Goal: Task Accomplishment & Management: Complete application form

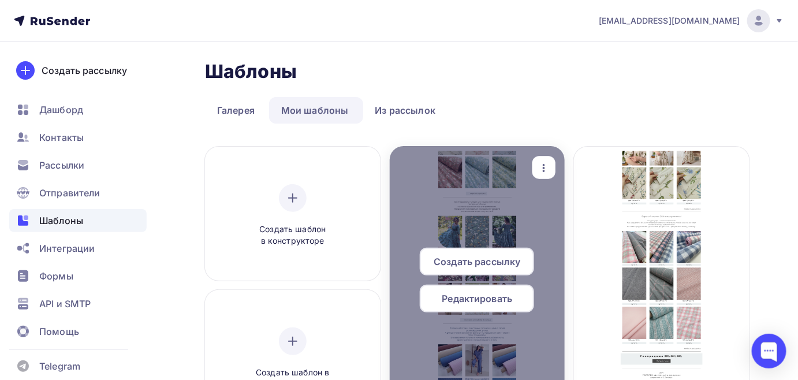
click at [484, 300] on span "Редактировать" at bounding box center [477, 299] width 70 height 14
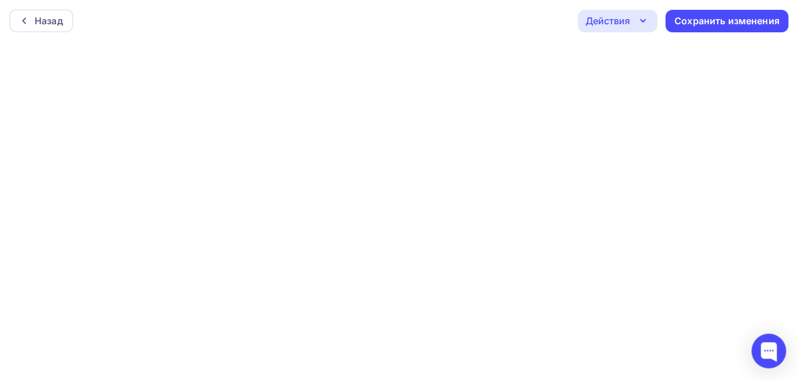
click at [785, 41] on div "Назад Действия Отправить тестовое письмо Предпросмотр Выйти без сохранения Сохр…" at bounding box center [399, 21] width 798 height 42
click at [779, 23] on div "Сохранить изменения" at bounding box center [727, 21] width 123 height 23
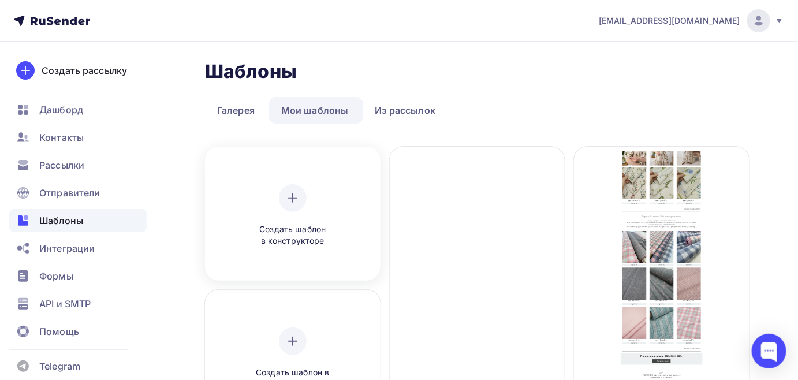
drag, startPoint x: 497, startPoint y: 305, endPoint x: 209, endPoint y: 266, distance: 290.7
click at [517, 346] on div "Создать рассылку Редактировать Переименовать Предпросмотр Копировать Удалить" at bounding box center [477, 285] width 167 height 268
click at [72, 160] on span "Рассылки" at bounding box center [61, 165] width 45 height 14
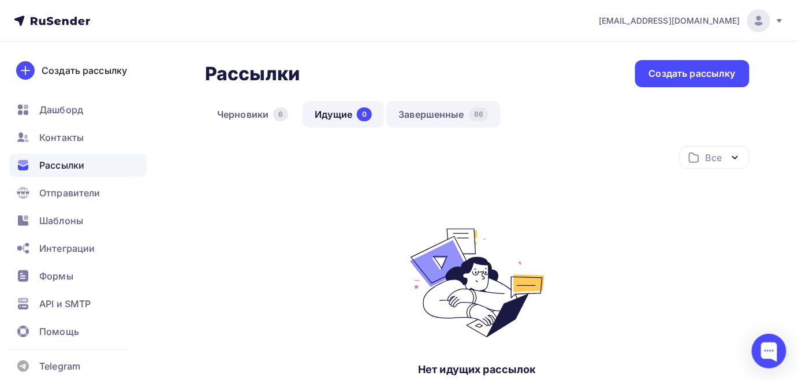
click at [460, 109] on link "Завершенные 86" at bounding box center [443, 114] width 114 height 27
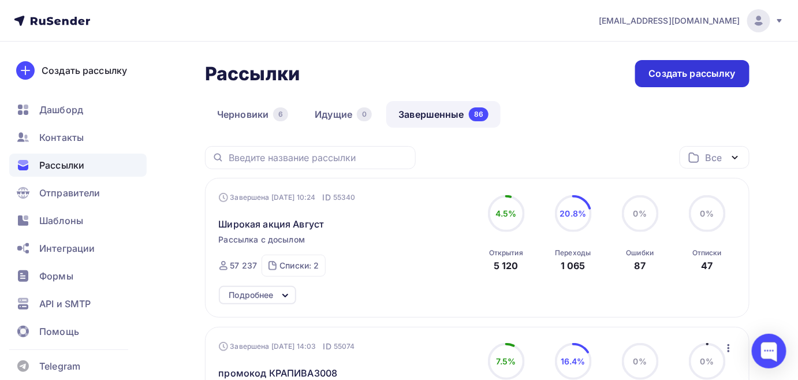
click at [681, 77] on div "Создать рассылку" at bounding box center [692, 73] width 87 height 13
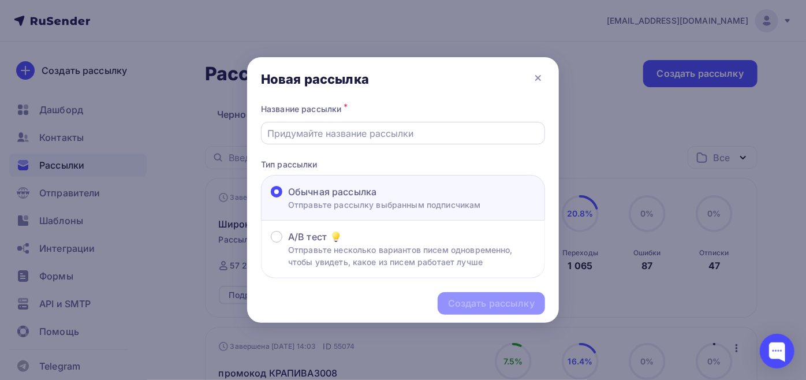
click at [368, 125] on div at bounding box center [403, 133] width 284 height 23
click at [362, 128] on input "text" at bounding box center [403, 133] width 271 height 14
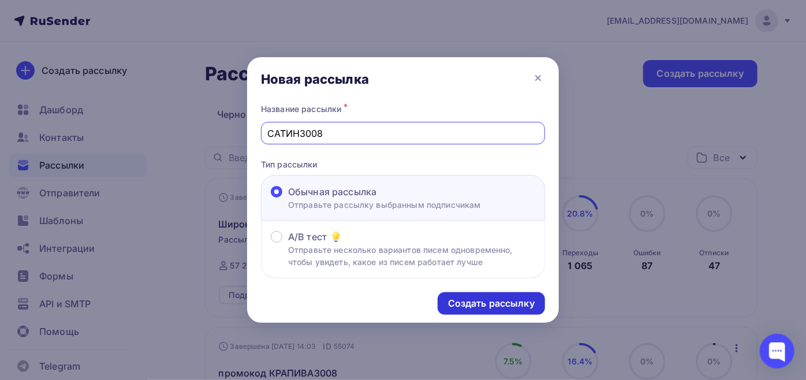
type input "САТИН3008"
click at [469, 296] on div "Создать рассылку" at bounding box center [491, 303] width 107 height 23
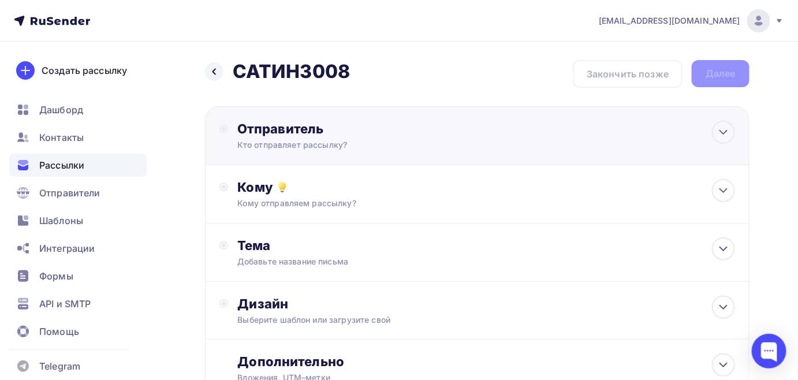
click at [319, 141] on div "Кто отправляет рассылку?" at bounding box center [349, 145] width 225 height 12
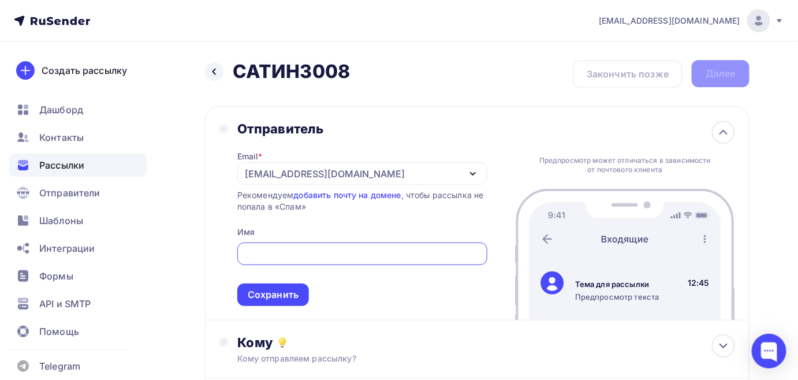
click at [285, 173] on div "kupava43@yandex.ru" at bounding box center [325, 174] width 160 height 14
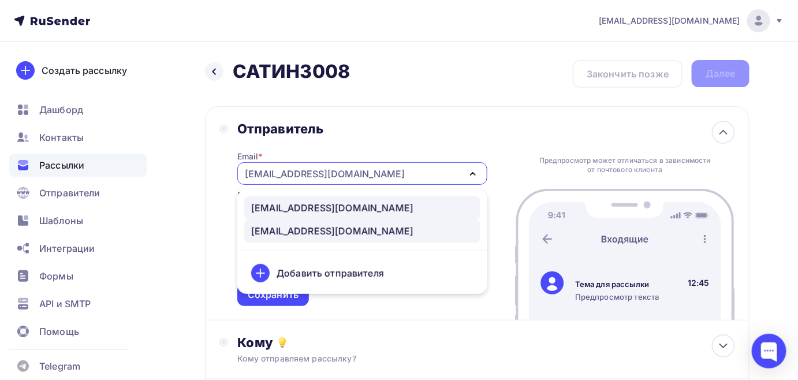
drag, startPoint x: 286, startPoint y: 173, endPoint x: 297, endPoint y: 210, distance: 38.5
click at [297, 185] on div "kupava43@yandex.ru news@kupava43.ru kupava43@yandex.ru Добавить отправителя" at bounding box center [362, 173] width 250 height 23
click at [297, 210] on div "news@kupava43.ru" at bounding box center [332, 208] width 162 height 14
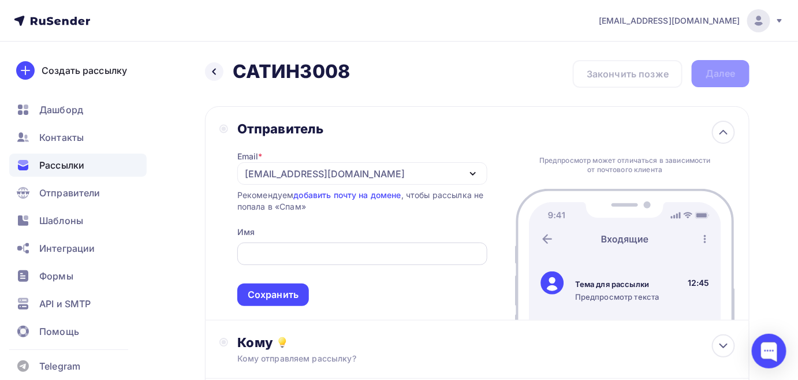
click at [294, 262] on div at bounding box center [362, 254] width 250 height 23
click at [295, 258] on input "text" at bounding box center [362, 254] width 237 height 14
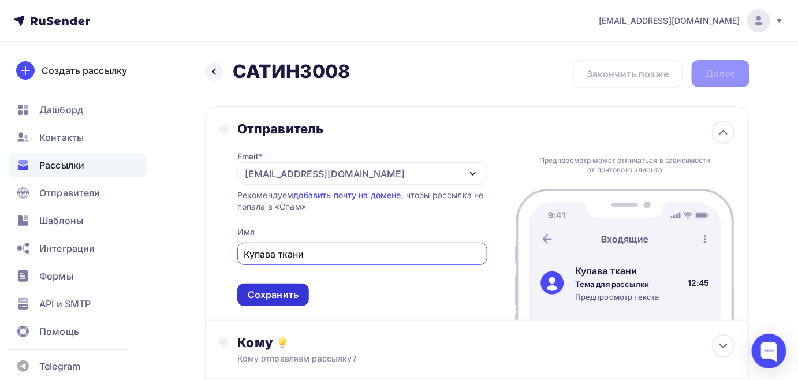
type input "Купава ткани"
click at [289, 303] on div "Сохранить" at bounding box center [273, 295] width 72 height 23
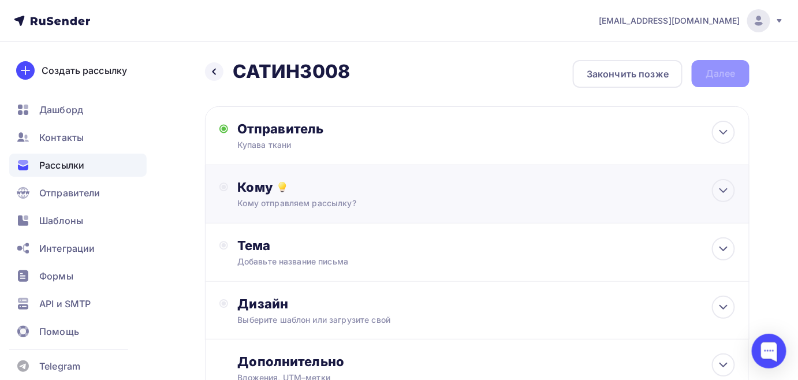
click at [266, 217] on div "Кому Кому отправляем рассылку? Списки получателей Выберите список Все списки id…" at bounding box center [477, 194] width 544 height 58
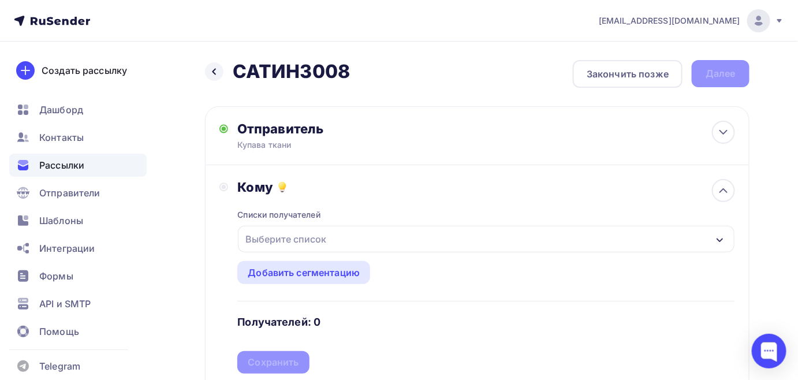
click at [268, 239] on div "Выберите список" at bounding box center [286, 239] width 90 height 21
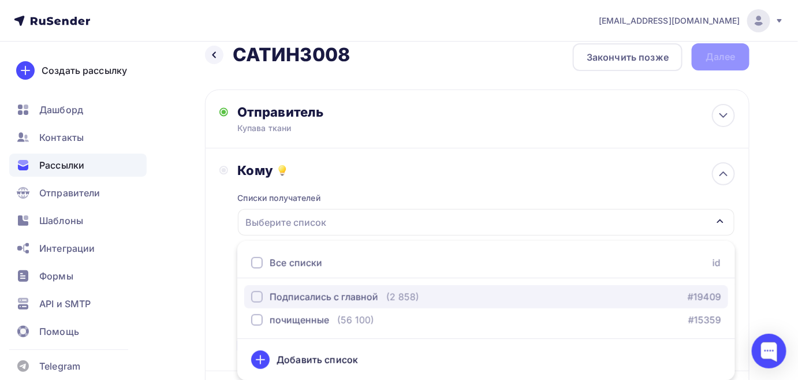
click at [271, 292] on div "Подписались с главной" at bounding box center [324, 297] width 109 height 14
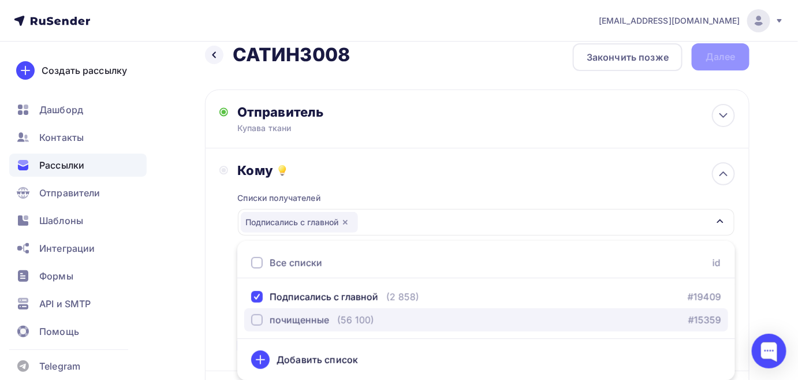
click at [267, 316] on div "почищенные" at bounding box center [290, 320] width 78 height 14
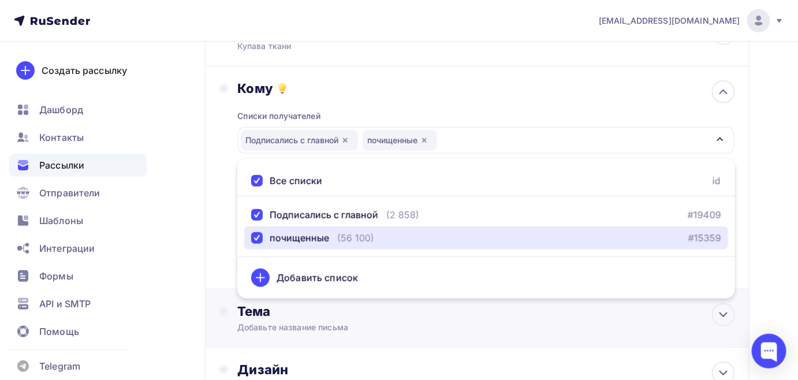
scroll to position [121, 0]
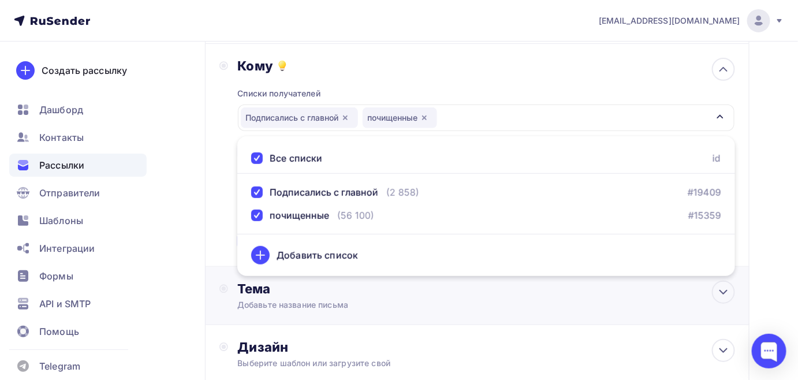
click at [360, 292] on div "Тема" at bounding box center [351, 289] width 228 height 16
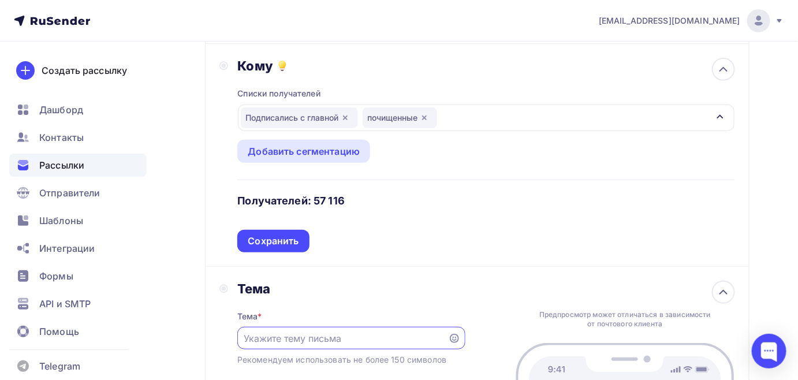
scroll to position [0, 0]
click at [281, 247] on div "Сохранить" at bounding box center [273, 240] width 51 height 13
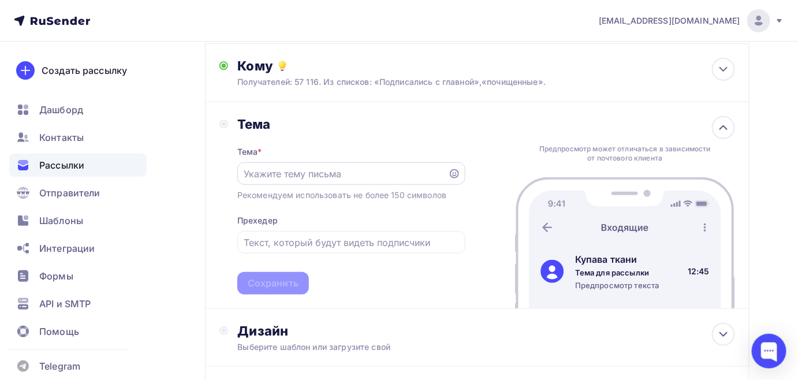
click at [298, 178] on input "text" at bounding box center [342, 174] width 197 height 14
click at [278, 174] on input "text" at bounding box center [342, 174] width 197 height 14
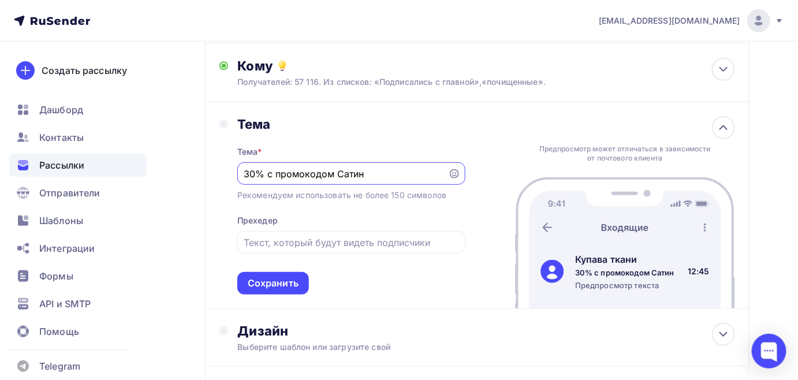
click at [336, 176] on input "30% с промокодом Сатин" at bounding box center [342, 174] width 197 height 14
drag, startPoint x: 394, startPoint y: 173, endPoint x: 335, endPoint y: 167, distance: 59.2
click at [335, 167] on input "30% с промокодом весь Сатин" at bounding box center [342, 174] width 197 height 14
type input "30% с промокодом"
click at [299, 246] on input "text" at bounding box center [351, 243] width 215 height 14
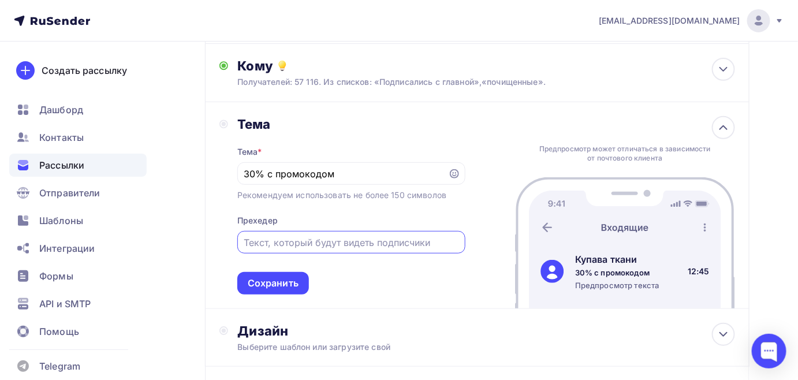
paste input "Сатин: Роскошь Хлопка, Которую Можно Почувствовать!"
drag, startPoint x: 249, startPoint y: 240, endPoint x: 237, endPoint y: 239, distance: 12.8
click at [237, 239] on div "Тема Тема * 30% с промокодом Рекомендуем использовать не более 150 символов Пре…" at bounding box center [342, 205] width 246 height 178
click at [338, 169] on input "30% с промокодом" at bounding box center [342, 174] width 197 height 14
drag, startPoint x: 278, startPoint y: 244, endPoint x: 244, endPoint y: 244, distance: 34.6
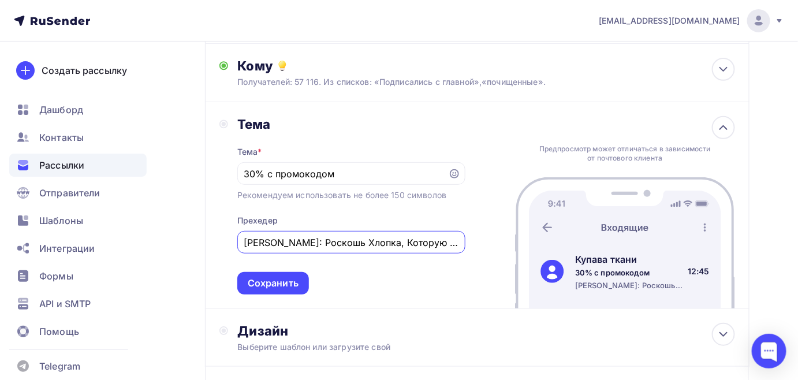
click at [244, 244] on input "Сатин: Роскошь Хлопка, Которую Можно Почувствовать!" at bounding box center [351, 243] width 215 height 14
drag, startPoint x: 405, startPoint y: 248, endPoint x: 461, endPoint y: 243, distance: 56.8
click at [461, 243] on div "Роскошь Хлопка, Которую Можно Почувствовать!" at bounding box center [351, 242] width 228 height 23
click at [447, 243] on input "Роскошь Хлопка, Которую Можно Почувствовать!" at bounding box center [351, 243] width 215 height 14
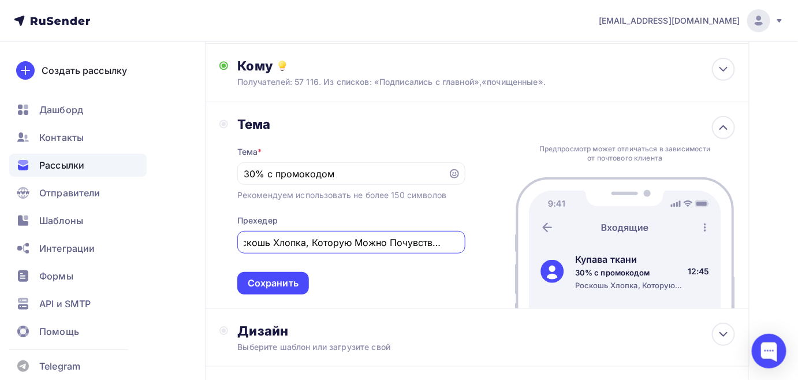
scroll to position [0, 0]
drag, startPoint x: 273, startPoint y: 246, endPoint x: 230, endPoint y: 245, distance: 42.2
click at [230, 245] on div "Тема Тема * 30% с промокодом Рекомендуем использовать не более 150 символов Пре…" at bounding box center [342, 205] width 246 height 178
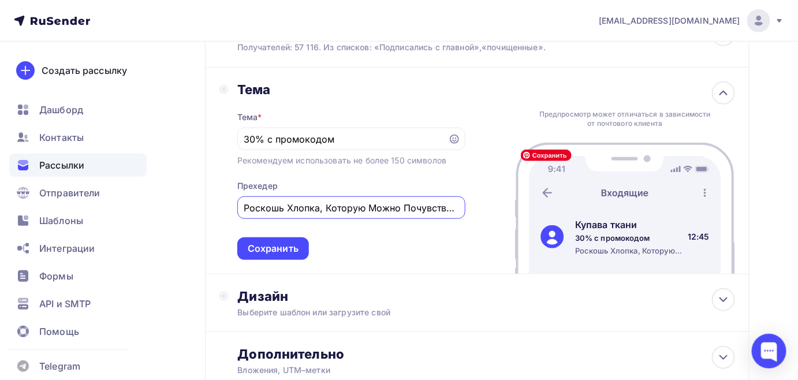
scroll to position [174, 0]
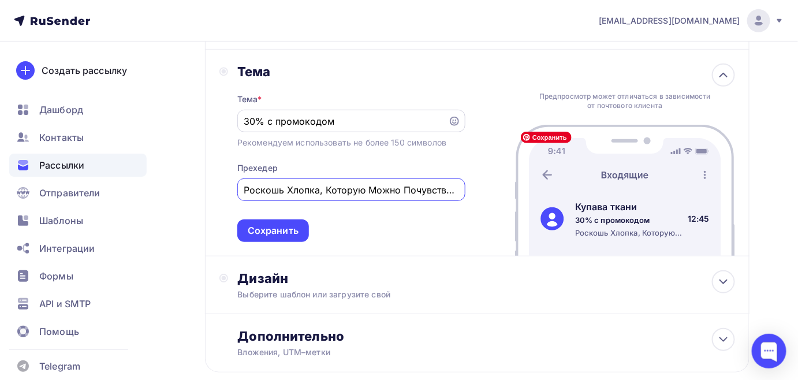
type input "Роскошь Хлопка, Которую Можно Почувствовать!"
click at [339, 122] on input "30% с промокодом" at bounding box center [342, 121] width 197 height 14
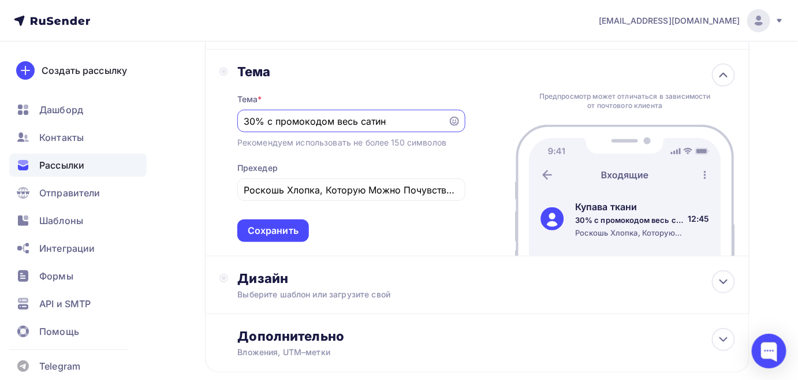
drag, startPoint x: 336, startPoint y: 120, endPoint x: 388, endPoint y: 121, distance: 52.0
click at [388, 121] on input "30% с промокодом весь сатин" at bounding box center [342, 121] width 197 height 14
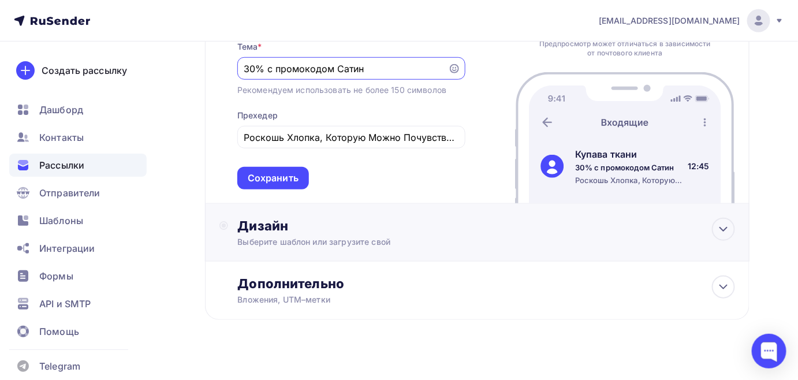
type input "30% с промокодом Сатин"
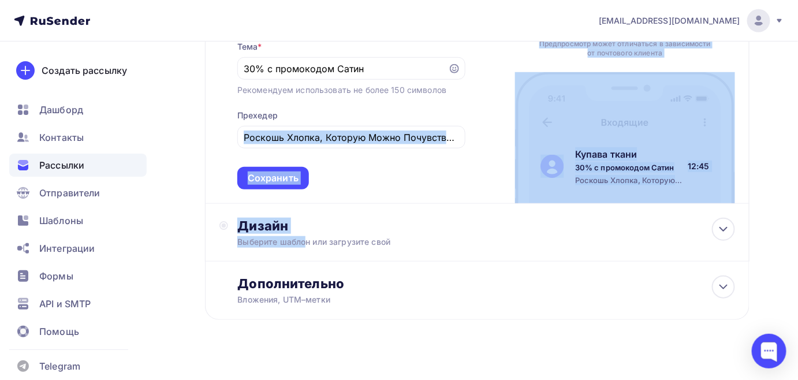
drag, startPoint x: 307, startPoint y: 240, endPoint x: 352, endPoint y: 183, distance: 72.3
click at [352, 183] on div "Отправитель Купава ткани Email * news@kupava43.ru news@kupava43.ru kupava43@yan…" at bounding box center [477, 100] width 544 height 440
click at [292, 171] on div "Сохранить" at bounding box center [273, 178] width 72 height 23
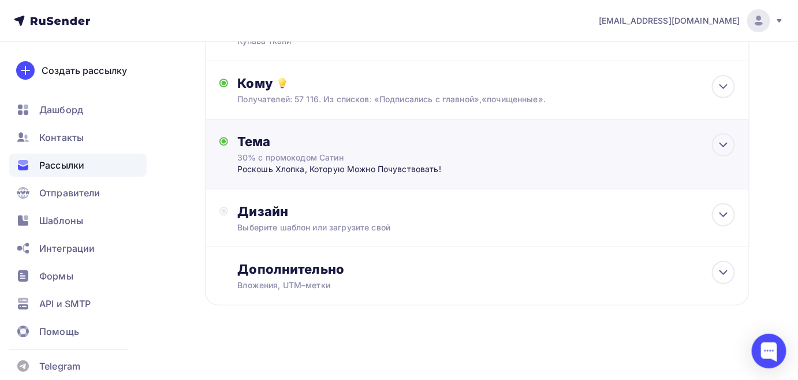
scroll to position [105, 0]
click at [282, 223] on div "Выберите шаблон или загрузите свой" at bounding box center [460, 228] width 447 height 12
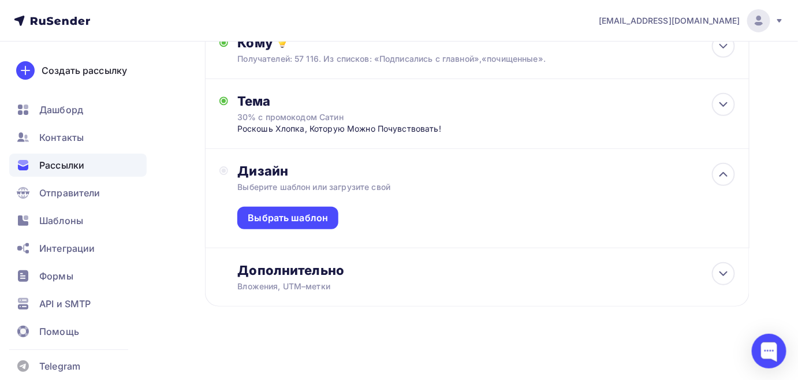
scroll to position [146, 0]
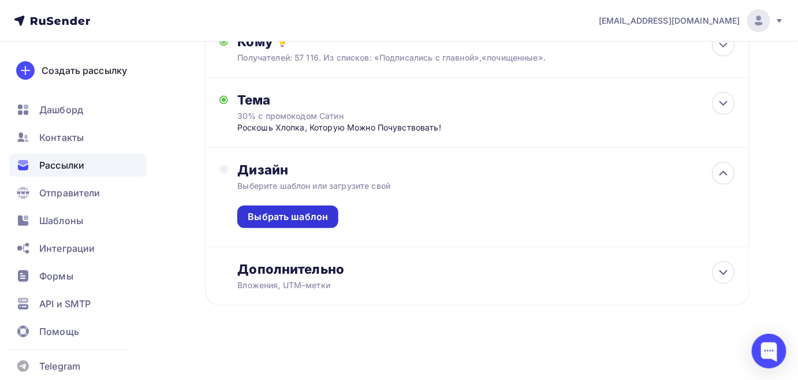
click at [282, 222] on div "Выбрать шаблон" at bounding box center [288, 216] width 80 height 13
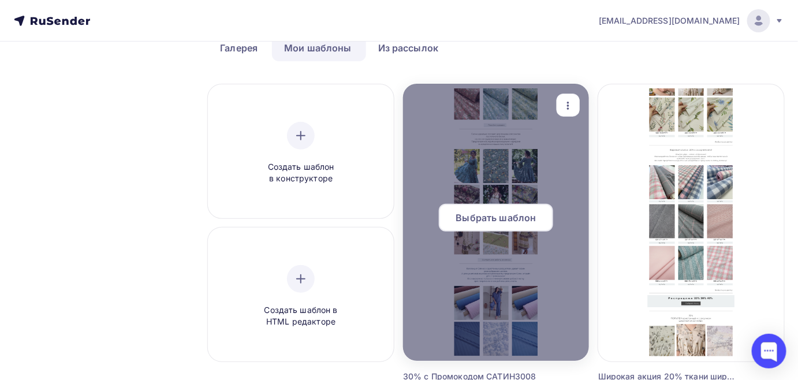
scroll to position [105, 0]
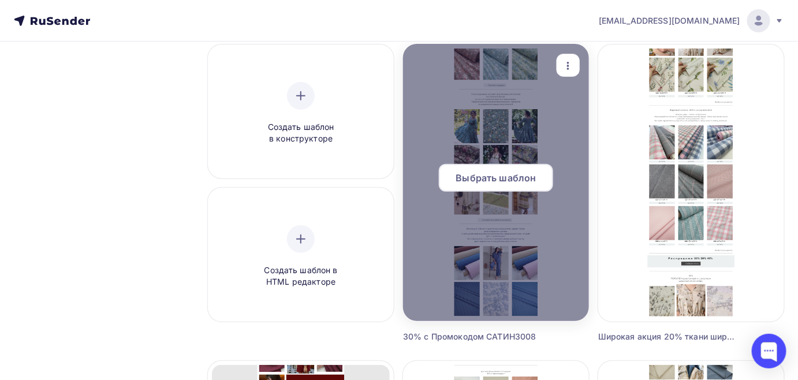
click at [520, 172] on span "Выбрать шаблон" at bounding box center [496, 178] width 80 height 14
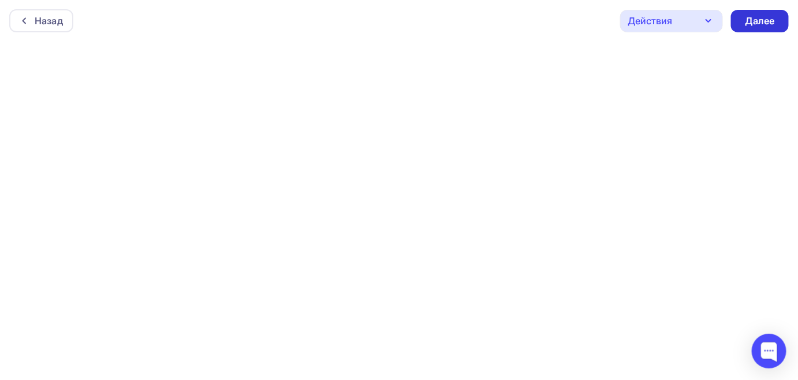
click at [740, 32] on div "Далее" at bounding box center [760, 21] width 58 height 23
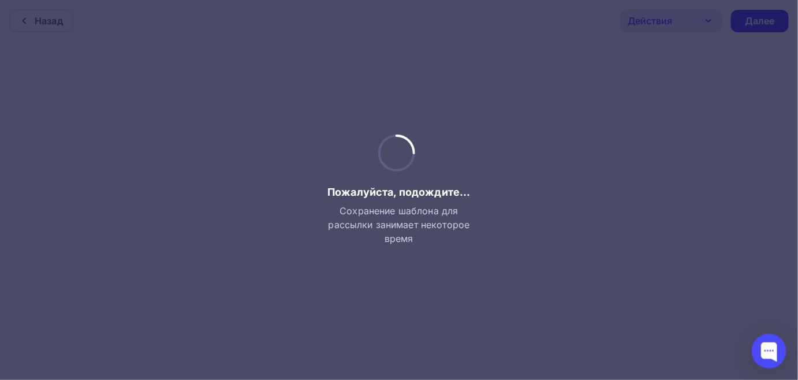
scroll to position [3, 0]
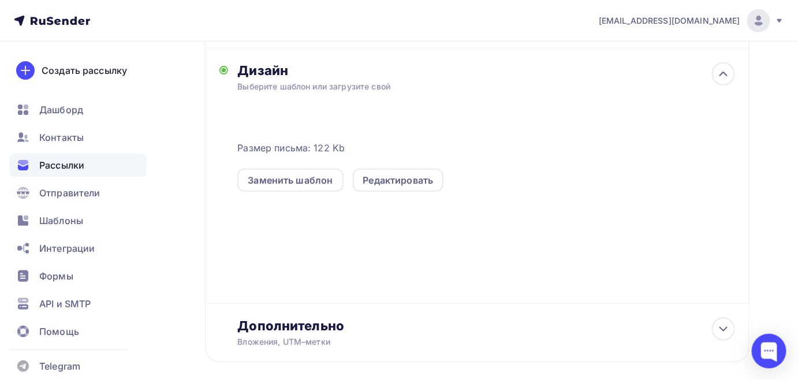
scroll to position [262, 0]
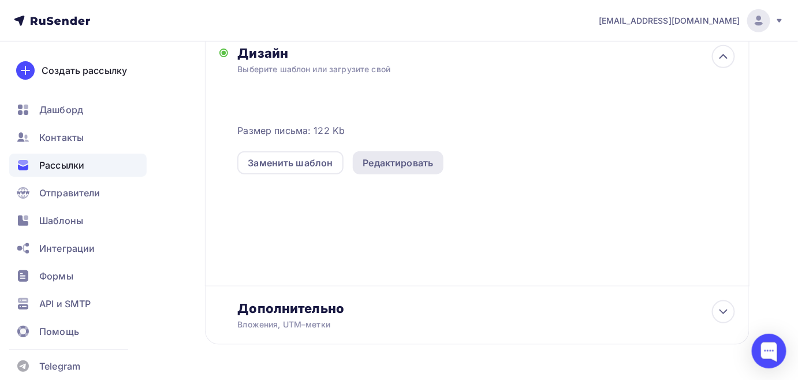
click at [423, 167] on div "Редактировать" at bounding box center [398, 163] width 70 height 14
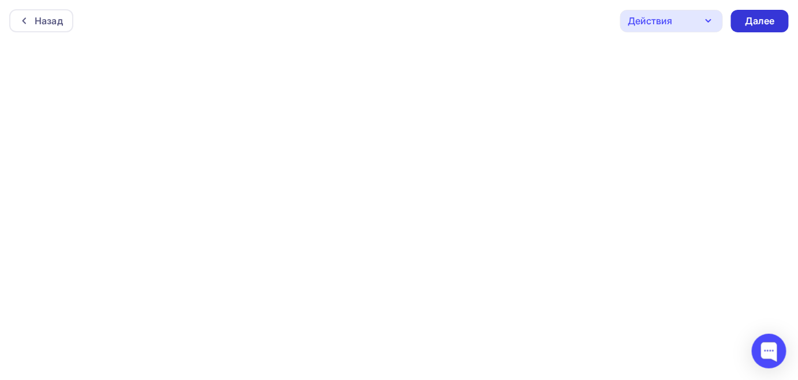
click at [770, 24] on div "Далее" at bounding box center [760, 20] width 30 height 13
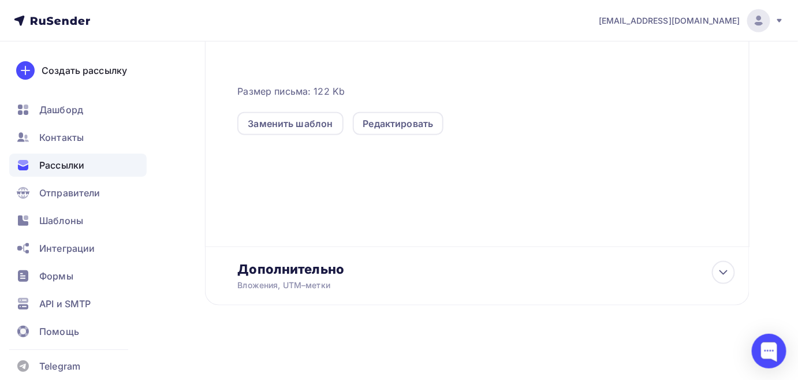
scroll to position [302, 0]
click at [278, 290] on div "Вложения, UTM–метки" at bounding box center [460, 285] width 447 height 12
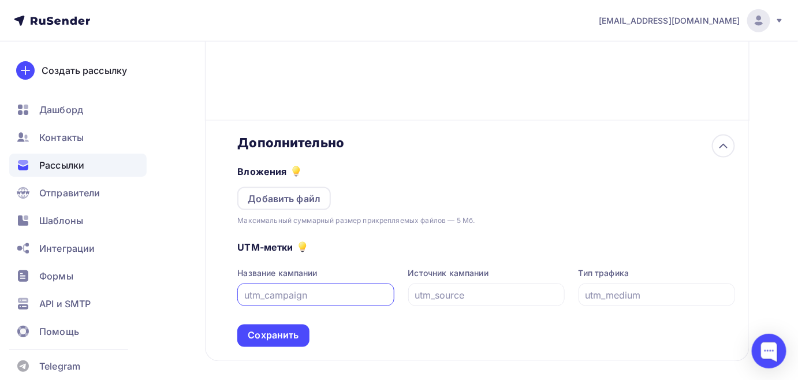
scroll to position [485, 0]
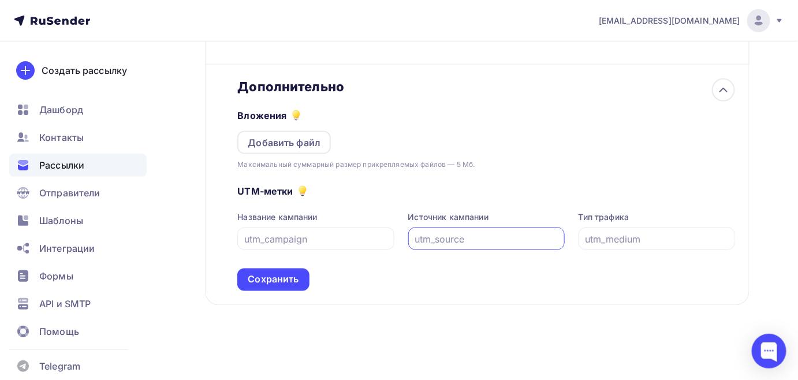
click at [464, 239] on input "text" at bounding box center [486, 239] width 143 height 14
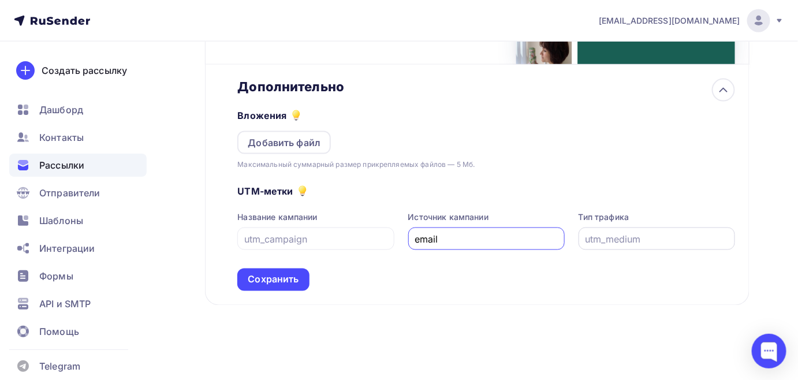
type input "email"
click at [587, 237] on input "text" at bounding box center [656, 239] width 143 height 14
type input "15082025"
click at [266, 275] on div "Сохранить" at bounding box center [273, 279] width 51 height 13
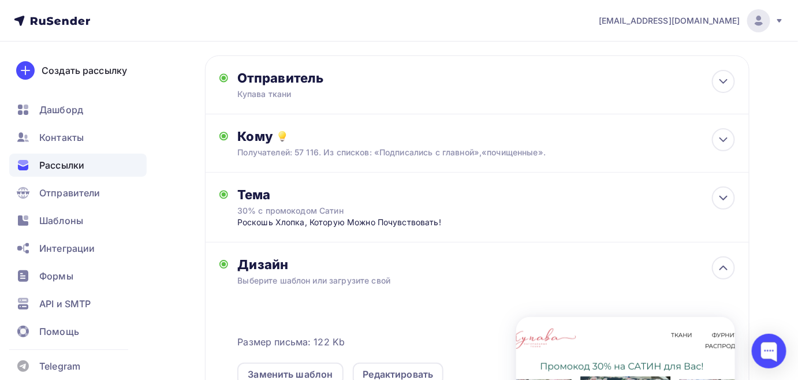
scroll to position [0, 0]
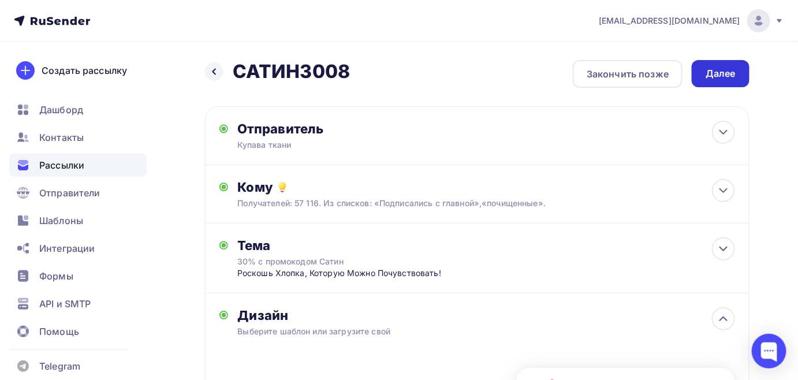
click at [736, 72] on div "Далее" at bounding box center [721, 73] width 58 height 27
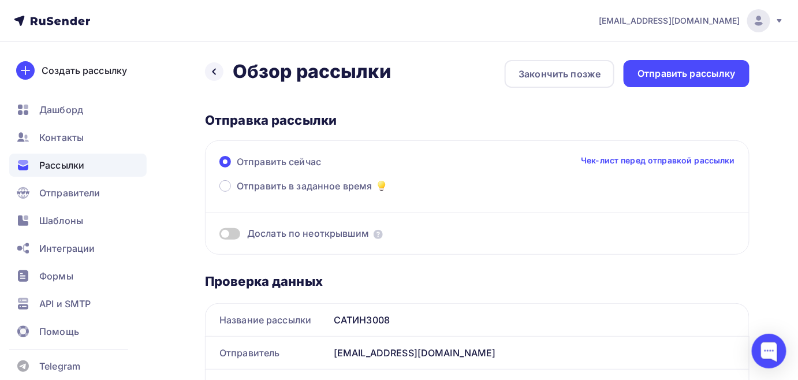
click at [235, 233] on span at bounding box center [229, 234] width 21 height 12
click at [219, 236] on input "checkbox" at bounding box center [219, 236] width 0 height 0
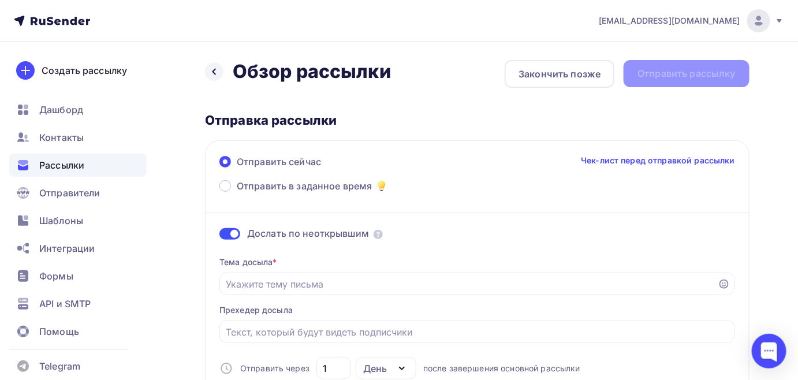
drag, startPoint x: 229, startPoint y: 185, endPoint x: 618, endPoint y: 191, distance: 388.6
click at [618, 191] on div "Отправить сейчас Чек-лист перед отправкой рассылки Отправить в заданное время Д…" at bounding box center [477, 277] width 544 height 274
click at [231, 187] on label "Отправить в заданное время" at bounding box center [303, 187] width 169 height 16
click at [237, 193] on input "Отправить в заданное время" at bounding box center [237, 193] width 0 height 0
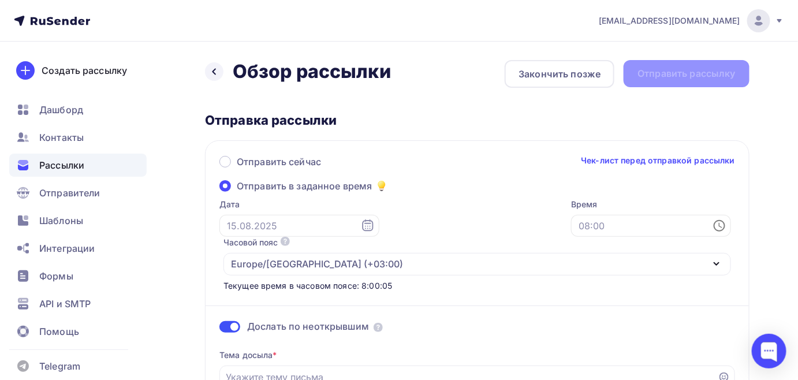
click at [713, 226] on icon at bounding box center [720, 226] width 14 height 14
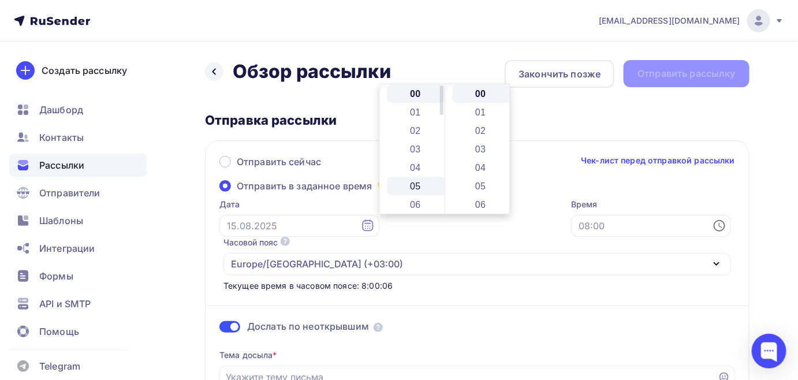
scroll to position [52, 0]
click at [409, 155] on li "09" at bounding box center [416, 155] width 59 height 18
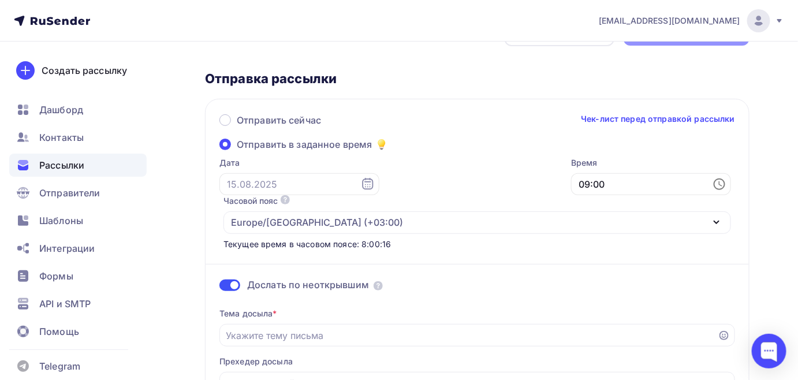
scroll to position [52, 0]
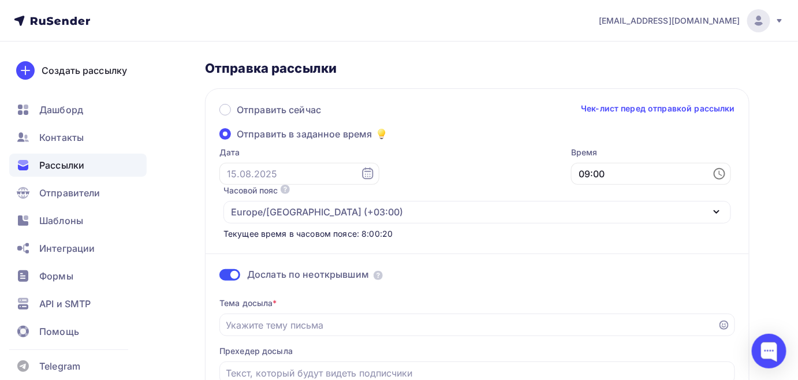
click at [713, 172] on icon at bounding box center [720, 174] width 14 height 14
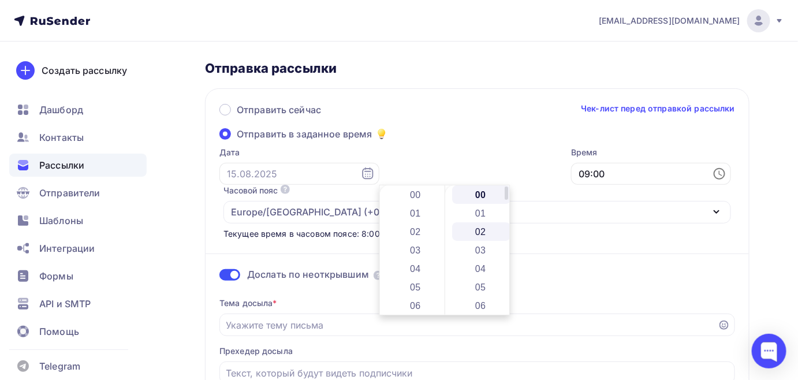
scroll to position [166, 0]
click at [476, 263] on li "15" at bounding box center [481, 262] width 59 height 18
type input "09:15"
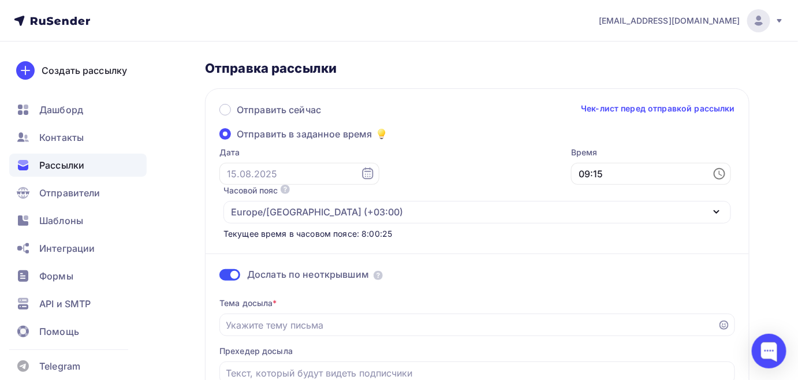
click at [539, 244] on div "Дослать по неоткрывшим Тема досыла * Прехедер досыла Отправить через 1 День Ден…" at bounding box center [477, 341] width 516 height 202
drag, startPoint x: 227, startPoint y: 284, endPoint x: 360, endPoint y: 285, distance: 132.8
click at [360, 318] on input "Отправить в заданное время" at bounding box center [468, 325] width 485 height 14
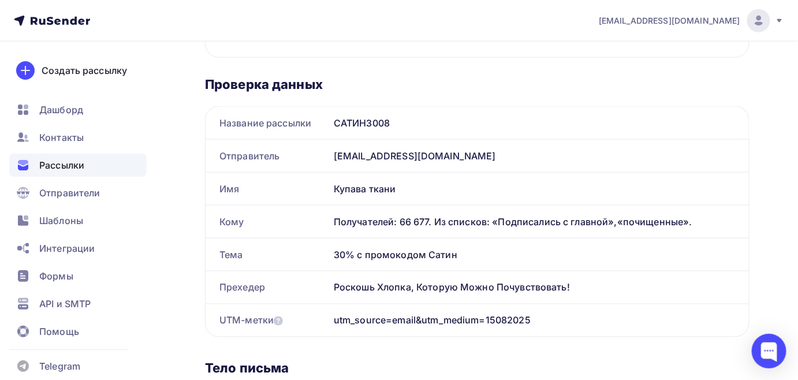
scroll to position [188, 0]
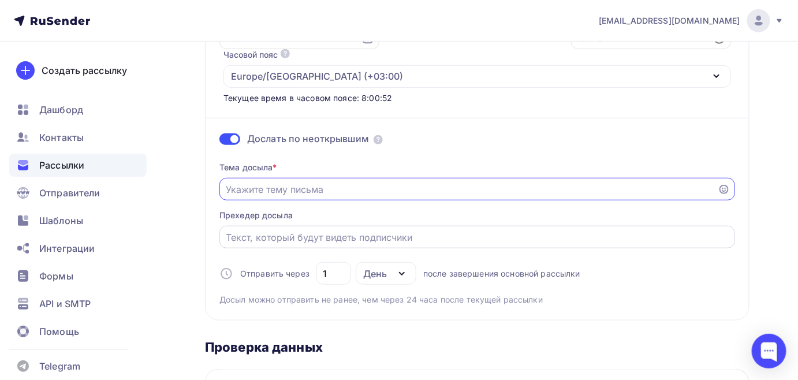
click at [234, 230] on input "Отправить в заданное время" at bounding box center [477, 237] width 502 height 14
type input "l"
click at [226, 182] on input "Отправить в заданное время" at bounding box center [468, 189] width 485 height 14
type input "3"
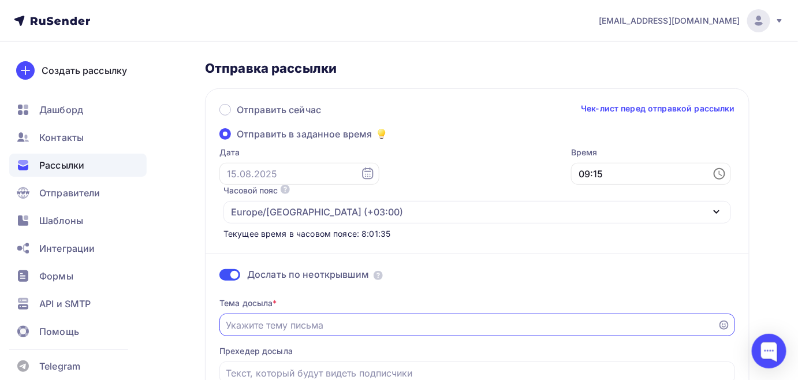
scroll to position [105, 0]
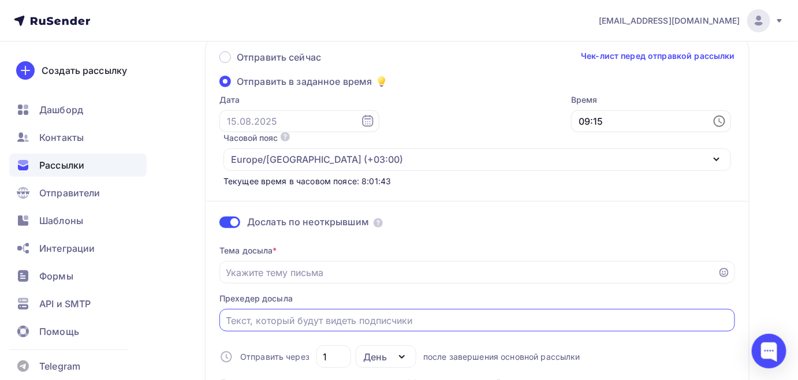
click at [227, 314] on input "Отправить в заданное время" at bounding box center [477, 321] width 502 height 14
paste input "Сатин: Роскошь Хлопка, Которую Можно Почувствовать!"
type input "Сатин: Роскошь Хлопка, Которую Можно Почувствовать!"
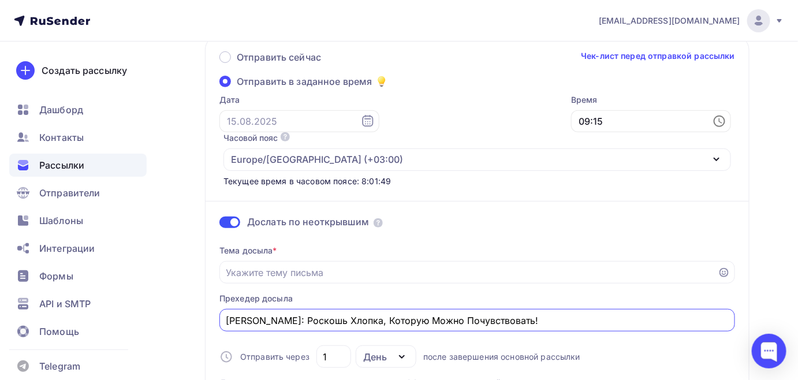
drag, startPoint x: 515, startPoint y: 278, endPoint x: 161, endPoint y: 271, distance: 354.0
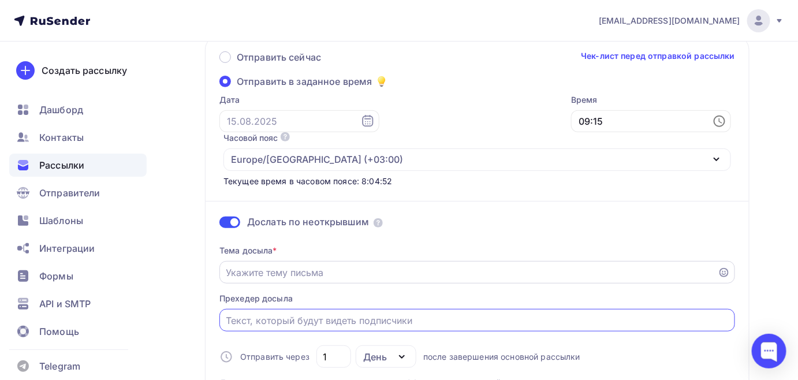
click at [227, 266] on input "Отправить в заданное время" at bounding box center [468, 273] width 485 height 14
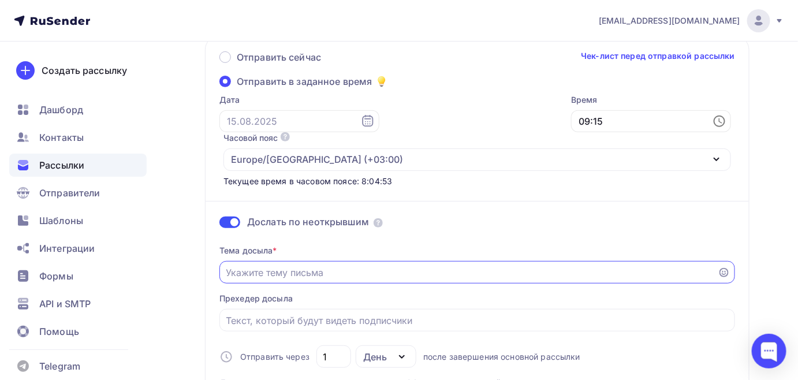
paste input "ТОЛЬКО СЕГОДНЯ! ВАША ВЫГОДА 30% НА ВЕСЬ САТИН!"
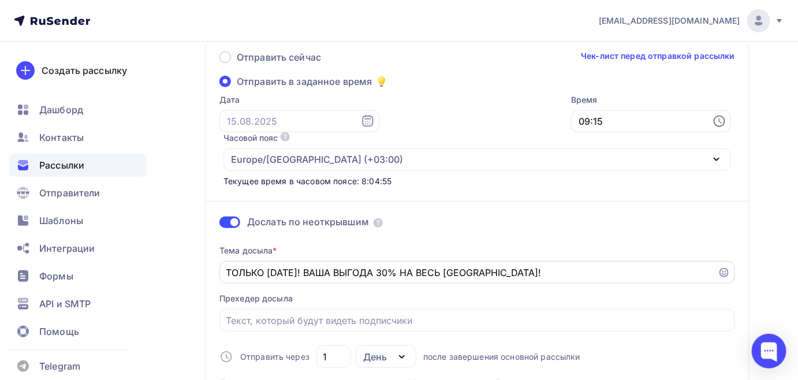
drag, startPoint x: 225, startPoint y: 232, endPoint x: 485, endPoint y: 241, distance: 260.6
click at [485, 261] on div "ТОЛЬКО СЕГОДНЯ! ВАША ВЫГОДА 30% НА ВЕСЬ САТИН!" at bounding box center [477, 272] width 516 height 23
click at [345, 266] on input "ТОЛЬКО СЕГОДНЯ! ВАША ВЫГОДА 30% НА ВЕСЬ САТИН!" at bounding box center [468, 273] width 485 height 14
click at [227, 266] on input "ТОЛЬКО СЕГОДНЯ! ВАША ВЫГОДА 30% НА ВЕСЬ САТИН!" at bounding box center [468, 273] width 485 height 14
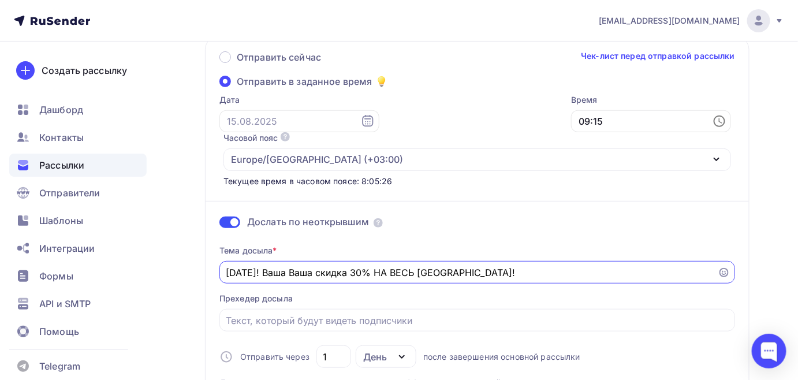
drag, startPoint x: 379, startPoint y: 236, endPoint x: 458, endPoint y: 229, distance: 79.4
click at [458, 266] on input "Сегодня! Ваша Ваша скидка 30% НА ВЕСЬ САТИН!" at bounding box center [468, 273] width 485 height 14
type input "Сегодня! Ваша Ваша скидка 30% на весь Сатин!"
click at [240, 314] on input "Отправить в заданное время" at bounding box center [477, 321] width 502 height 14
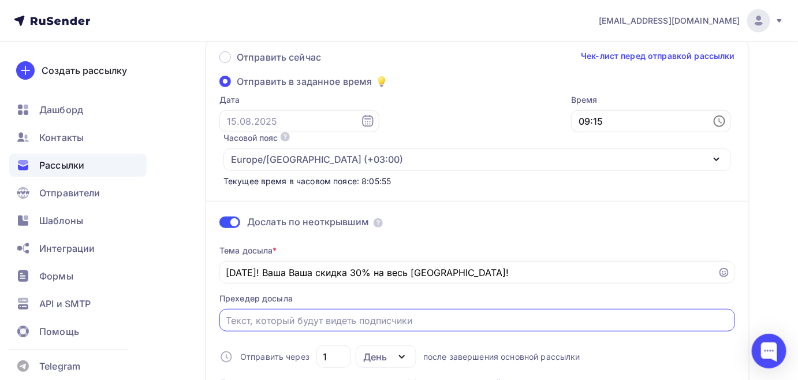
click at [233, 314] on input "Отправить в заданное время" at bounding box center [477, 321] width 502 height 14
paste input "Срок действия акции истекает уже сегодня!"
drag, startPoint x: 324, startPoint y: 282, endPoint x: 294, endPoint y: 282, distance: 29.5
click at [294, 314] on input "Срок действия акции истекает уже сегодня!" at bounding box center [477, 321] width 502 height 14
drag, startPoint x: 411, startPoint y: 284, endPoint x: 224, endPoint y: 278, distance: 186.6
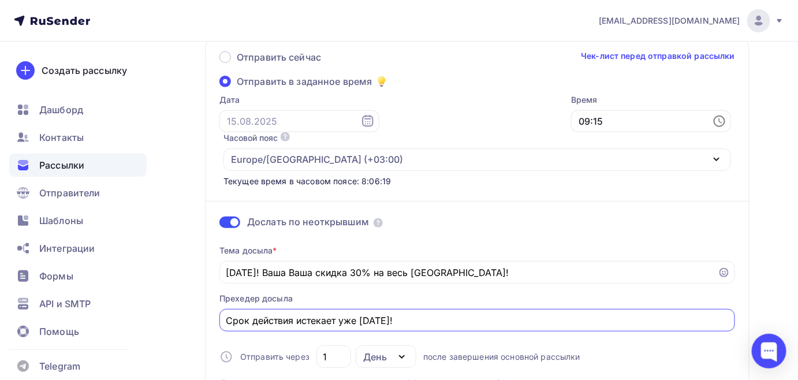
click at [224, 309] on div "Срок действия истекает уже сегодня!" at bounding box center [477, 320] width 516 height 23
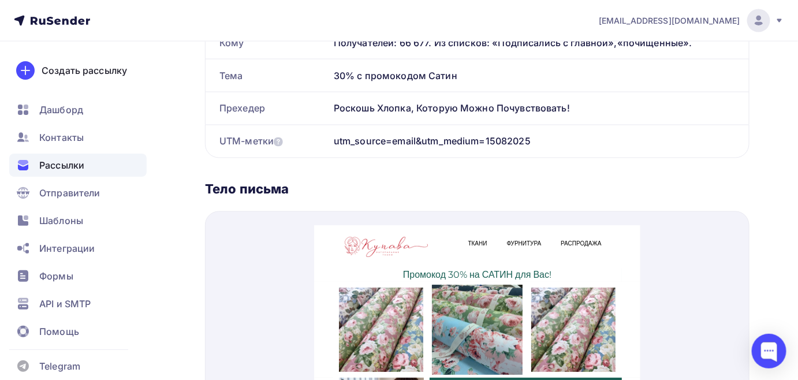
scroll to position [765, 0]
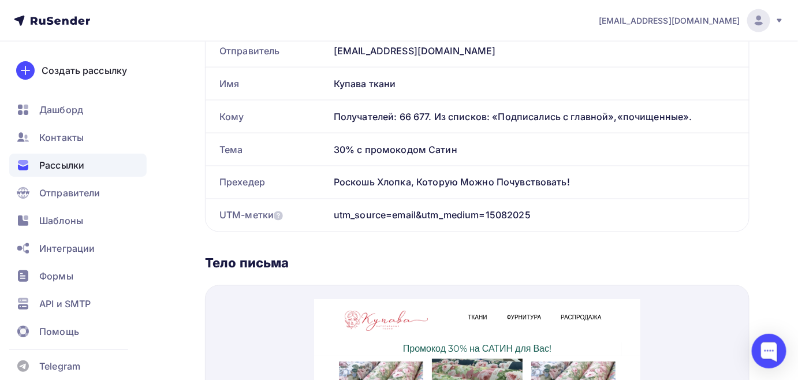
type input "Предложение ограничено!"
click at [480, 255] on div "Тело письма" at bounding box center [477, 263] width 544 height 16
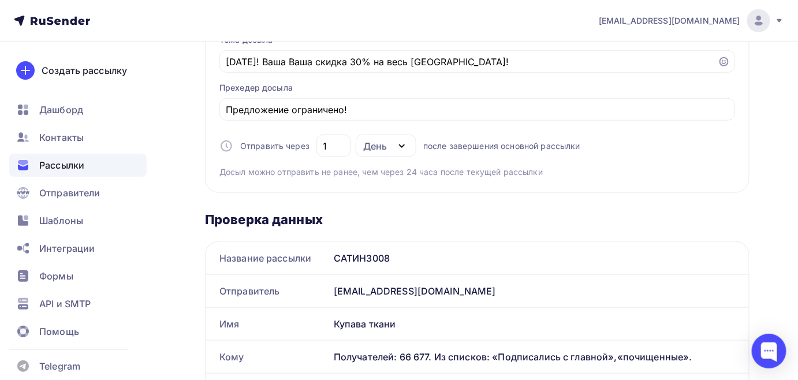
scroll to position [293, 0]
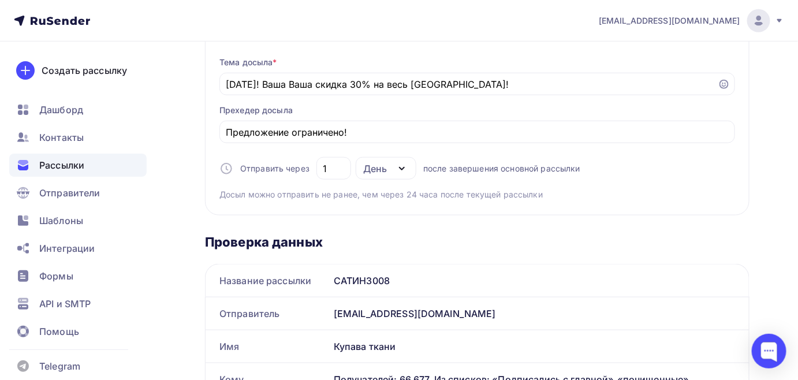
click at [342, 162] on input "1" at bounding box center [333, 169] width 21 height 14
click at [400, 146] on div "Тема досыла * Сегодня! Ваша Ваша скидка 30% на весь Сатин! Прехедер досыла Пред…" at bounding box center [477, 123] width 516 height 153
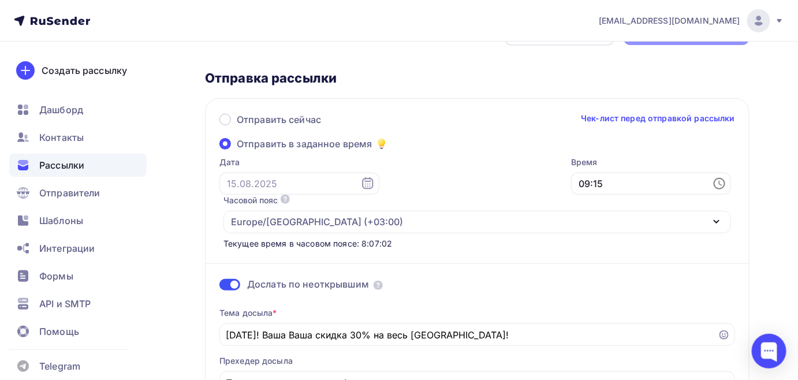
scroll to position [31, 0]
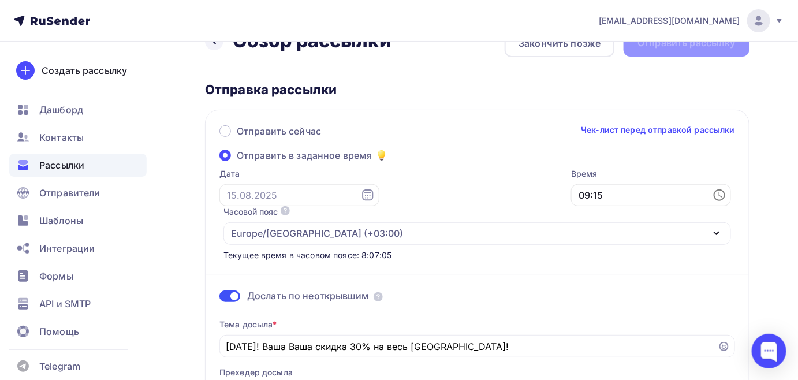
click at [431, 261] on div "Дослать по неоткрывшим Тема досыла * Сегодня! Ваша Ваша скидка 30% на весь Сати…" at bounding box center [477, 362] width 516 height 202
click at [657, 51] on div "Назад Обзор рассылки Обзор рассылки Закончить позже Отправить рассылку" at bounding box center [477, 43] width 544 height 28
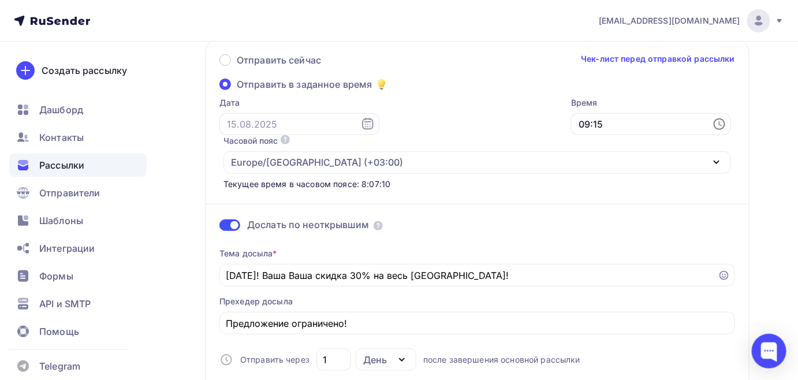
scroll to position [188, 0]
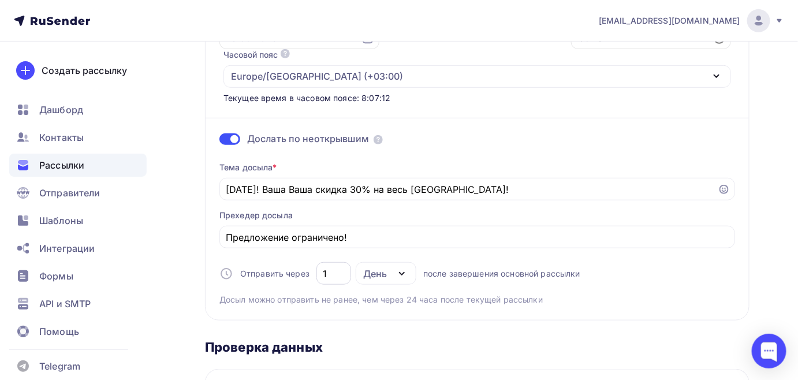
click at [333, 267] on input "1" at bounding box center [333, 274] width 21 height 14
click at [389, 262] on div "День" at bounding box center [386, 273] width 61 height 23
click at [435, 301] on div "День" at bounding box center [421, 308] width 102 height 14
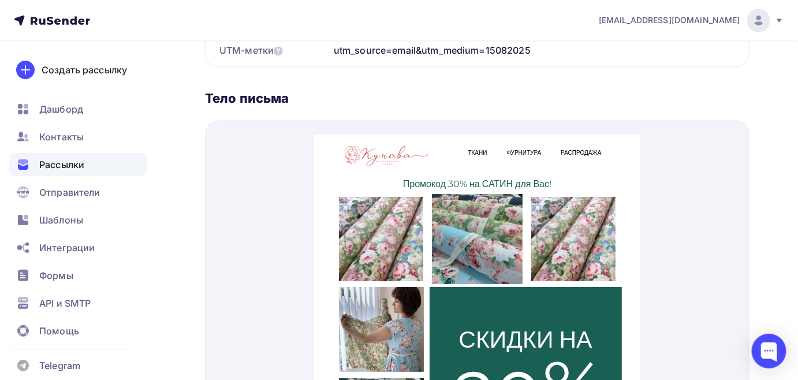
scroll to position [765, 0]
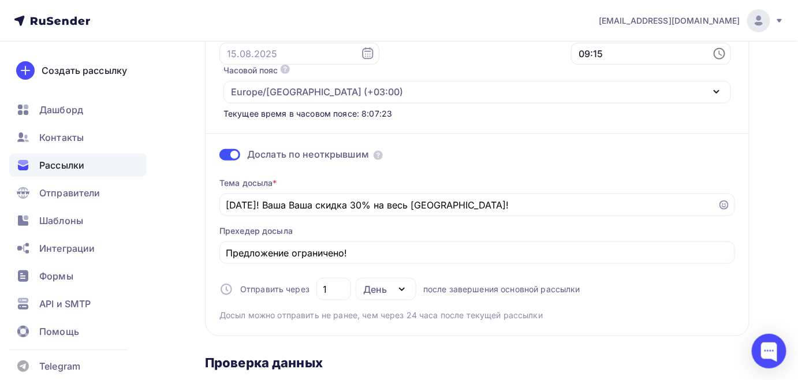
scroll to position [0, 0]
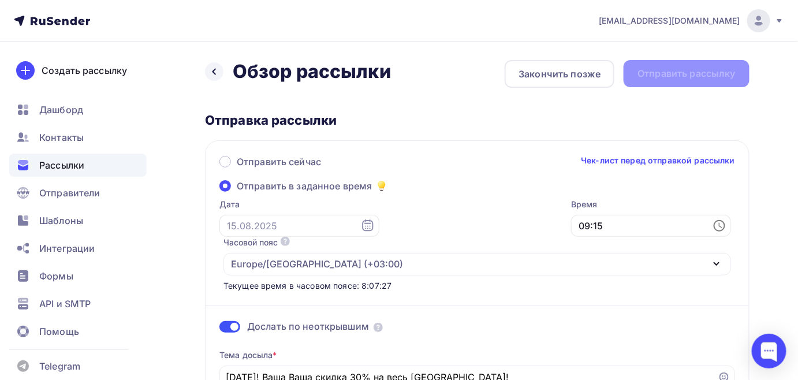
click at [633, 165] on link "Чек-лист перед отправкой рассылки" at bounding box center [658, 161] width 154 height 12
click at [662, 70] on div "Назад Обзор рассылки Обзор рассылки Закончить позже Отправить рассылку" at bounding box center [477, 74] width 544 height 28
click at [237, 161] on span "Отправить сейчас" at bounding box center [279, 162] width 84 height 14
click at [237, 169] on input "Отправить сейчас" at bounding box center [237, 169] width 0 height 0
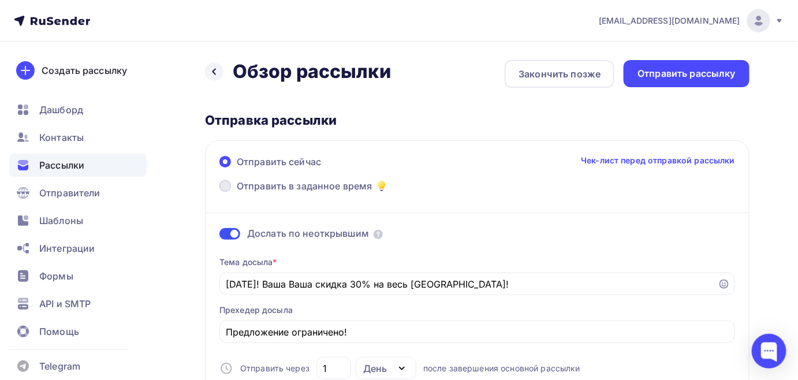
click at [230, 184] on span at bounding box center [225, 186] width 12 height 12
click at [237, 193] on input "Отправить в заданное время" at bounding box center [237, 193] width 0 height 0
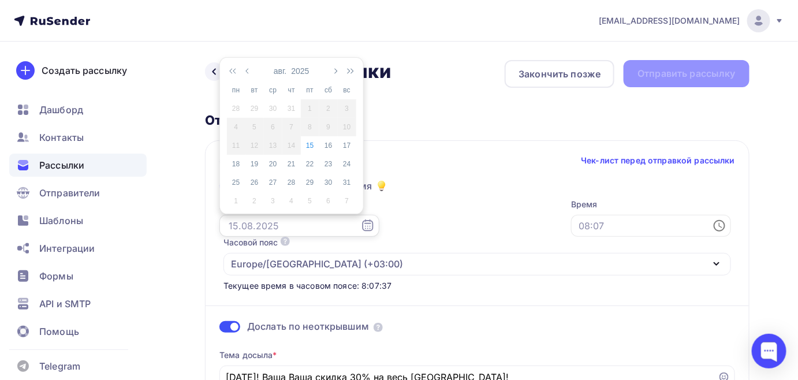
click at [324, 227] on input "text" at bounding box center [299, 226] width 160 height 22
click at [308, 144] on div "15" at bounding box center [310, 145] width 18 height 10
type input "15.08.2025"
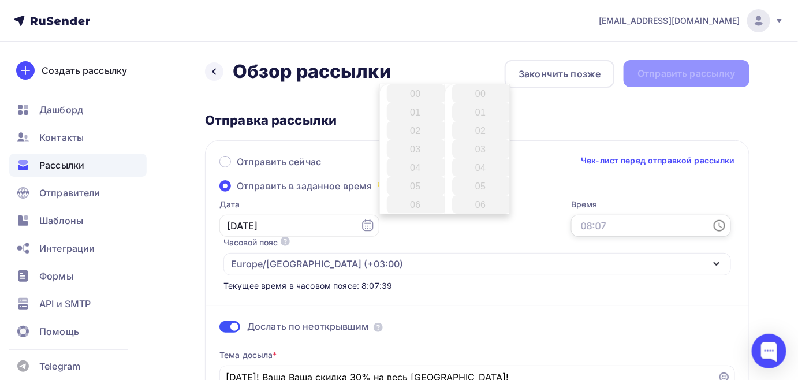
click at [571, 222] on input "text" at bounding box center [651, 226] width 160 height 22
click at [714, 221] on icon at bounding box center [720, 226] width 12 height 12
click at [412, 151] on li "09" at bounding box center [416, 155] width 59 height 18
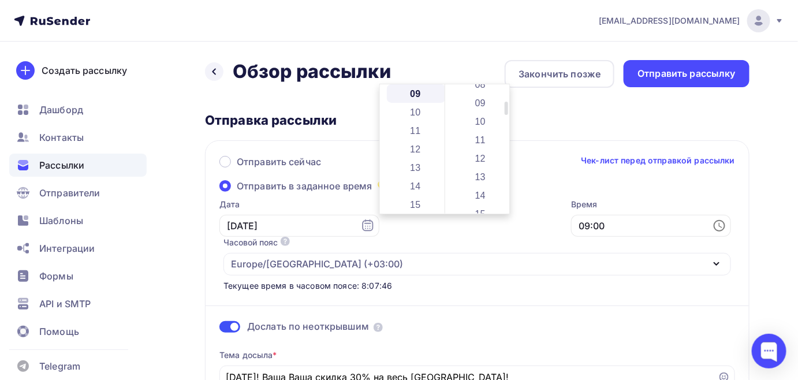
scroll to position [210, 0]
click at [476, 162] on li "15" at bounding box center [481, 161] width 59 height 18
type input "09:15"
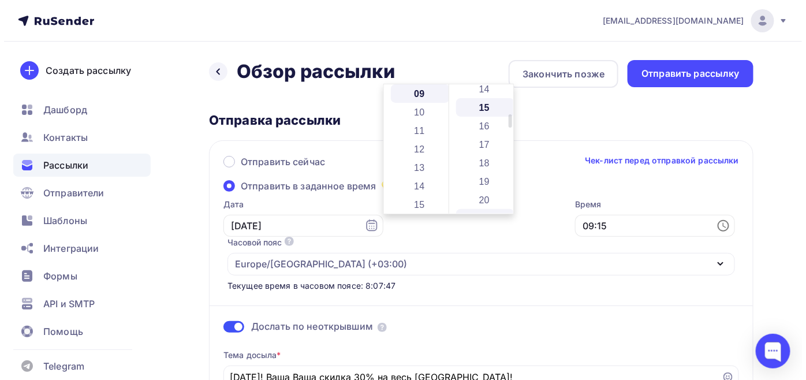
scroll to position [277, 0]
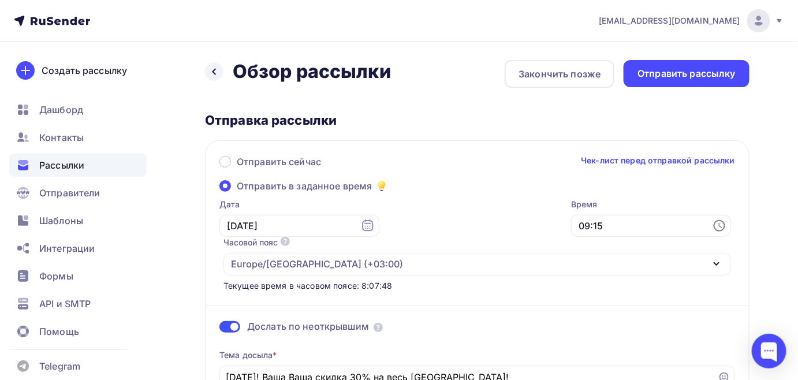
click at [700, 79] on div "Отправить рассылку" at bounding box center [686, 73] width 98 height 13
